Goal: Find contact information: Find contact information

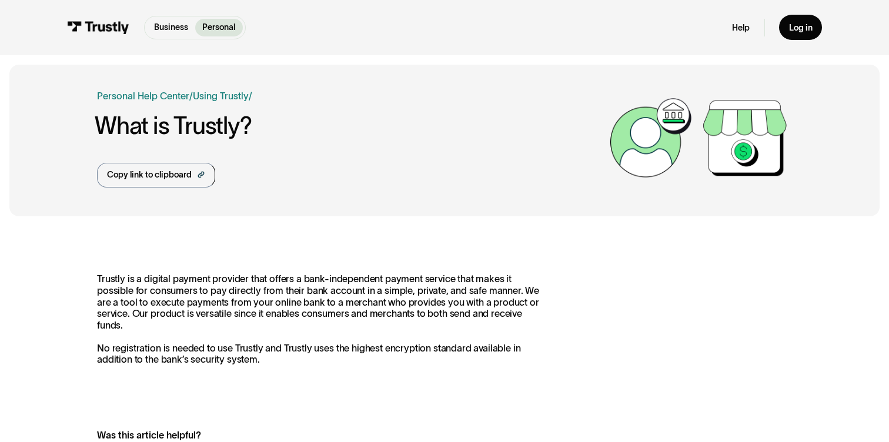
click at [734, 21] on div "Help Log in" at bounding box center [776, 27] width 89 height 25
click at [734, 27] on link "Help" at bounding box center [741, 27] width 18 height 11
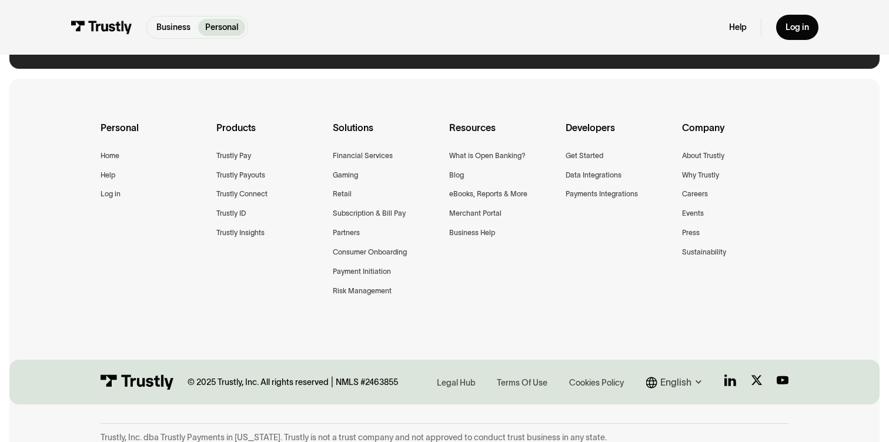
click at [446, 31] on link "Contact us now" at bounding box center [444, 14] width 121 height 33
